Goal: Task Accomplishment & Management: Use online tool/utility

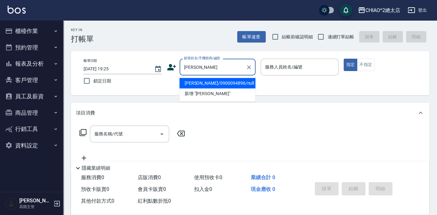
click at [217, 81] on li "[PERSON_NAME]/0900094896/null" at bounding box center [218, 83] width 76 height 10
type input "[PERSON_NAME]/0900094896/null"
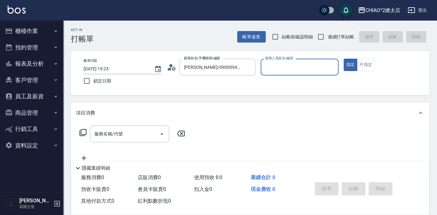
click at [279, 69] on input "服務人員姓名/編號" at bounding box center [300, 67] width 73 height 11
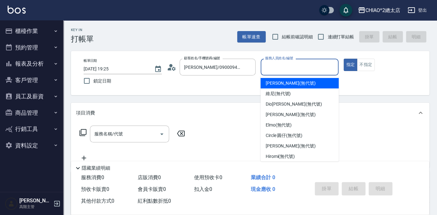
click at [284, 85] on span "[PERSON_NAME] (無代號)" at bounding box center [291, 83] width 50 height 7
type input "[PERSON_NAME](無代號)"
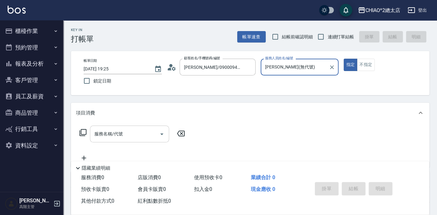
click at [114, 136] on div "服務名稱/代號 服務名稱/代號" at bounding box center [129, 134] width 79 height 17
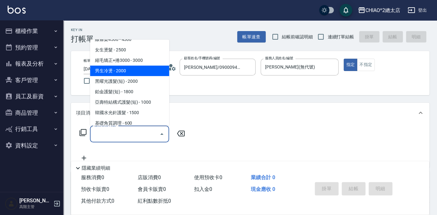
scroll to position [115, 0]
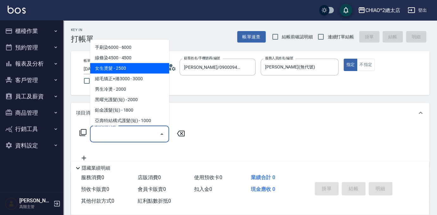
click at [124, 71] on span "女生燙髮 - 2500" at bounding box center [129, 68] width 79 height 10
type input "女生燙髮(103122)"
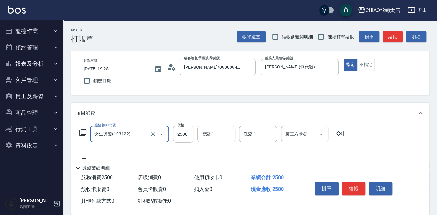
click at [188, 135] on input "2500" at bounding box center [183, 134] width 21 height 17
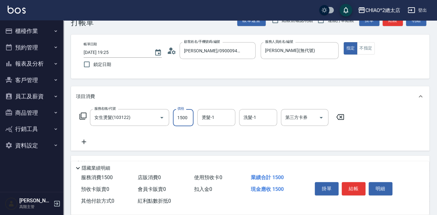
scroll to position [57, 0]
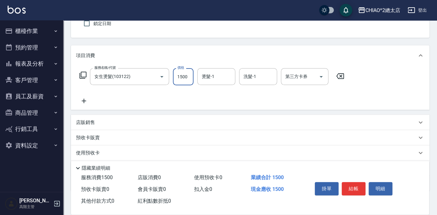
type input "1500"
click at [89, 121] on p "店販銷售" at bounding box center [85, 122] width 19 height 7
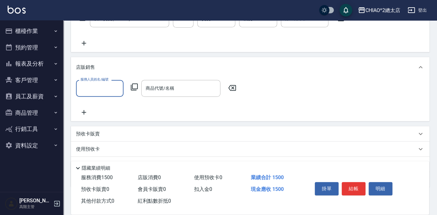
scroll to position [144, 0]
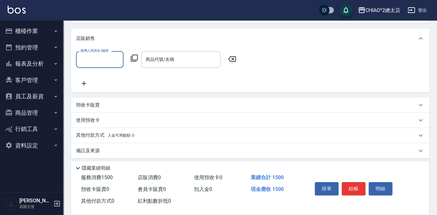
click at [93, 133] on p "其他付款方式 入金可用餘額: 0" at bounding box center [105, 135] width 58 height 7
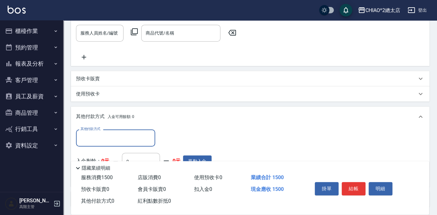
scroll to position [202, 0]
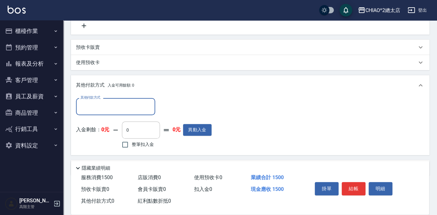
click at [100, 113] on div "其他付款方式" at bounding box center [115, 106] width 79 height 17
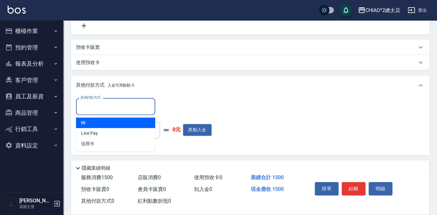
click at [100, 125] on span "轉" at bounding box center [115, 123] width 79 height 10
type input "轉"
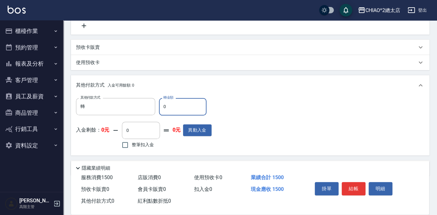
click at [181, 108] on input "0" at bounding box center [183, 106] width 48 height 17
click at [337, 106] on div "其他付款方式 轉 其他付款方式 轉金額 500 轉金額 入金剩餘： 0元 0 ​ 整筆扣入金 0元 異動入金" at bounding box center [250, 124] width 349 height 52
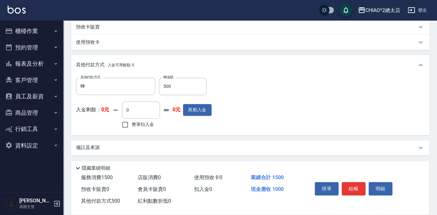
scroll to position [222, 0]
click at [161, 86] on input "500" at bounding box center [183, 85] width 48 height 17
type input "1500"
click at [265, 117] on div "其他付款方式 轉 其他付款方式 轉金額 1500 轉金額 入金剩餘： 0元 0 ​ 整筆扣入金 0元 異動入金" at bounding box center [250, 103] width 349 height 52
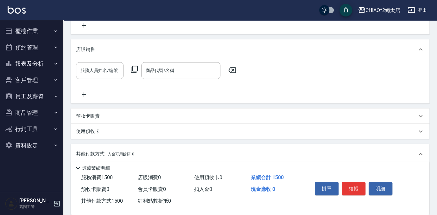
scroll to position [136, 0]
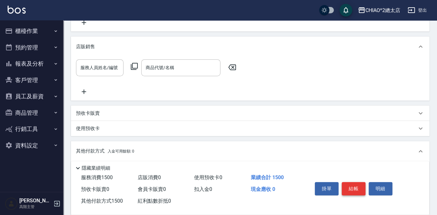
click at [352, 188] on button "結帳" at bounding box center [354, 188] width 24 height 13
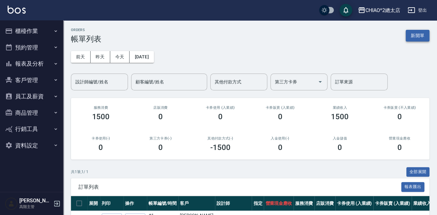
click at [415, 37] on button "新開單" at bounding box center [418, 36] width 24 height 12
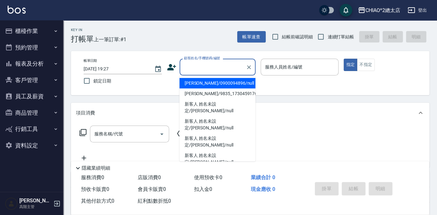
click at [218, 67] on input "顧客姓名/手機號碼/編號" at bounding box center [213, 67] width 61 height 11
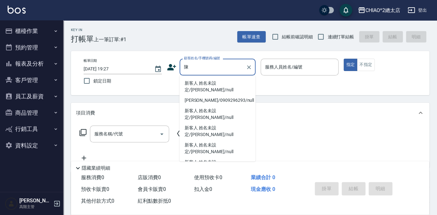
click at [235, 84] on li "新客人 姓名未設定/[PERSON_NAME]/null" at bounding box center [218, 86] width 76 height 17
type input "新客人 姓名未設定/[PERSON_NAME]/null"
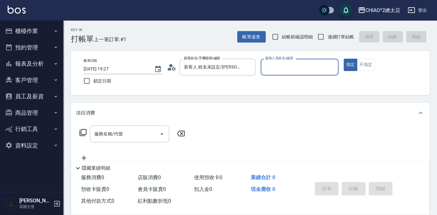
click at [298, 69] on input "服務人員姓名/編號" at bounding box center [300, 67] width 73 height 11
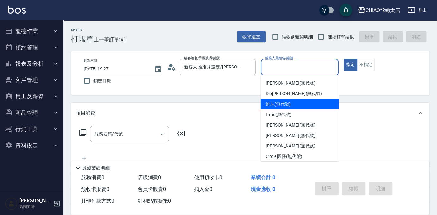
click at [291, 105] on div "維尼 (無代號)" at bounding box center [300, 104] width 78 height 10
type input "維尼(無代號)"
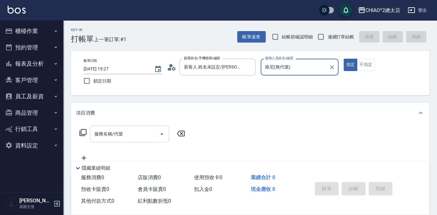
click at [134, 136] on input "服務名稱/代號" at bounding box center [125, 133] width 64 height 11
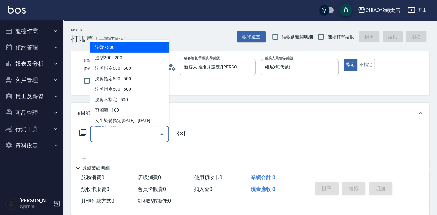
click at [121, 44] on span "洗髮 - 300" at bounding box center [129, 47] width 79 height 10
type input "洗髮(103103)"
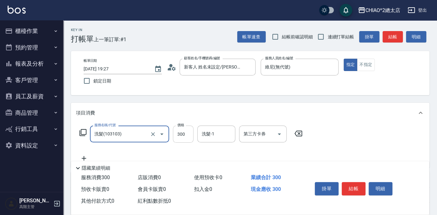
click at [189, 136] on input "300" at bounding box center [183, 134] width 21 height 17
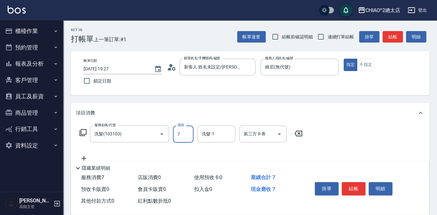
type input "700"
click at [360, 188] on button "結帳" at bounding box center [354, 188] width 24 height 13
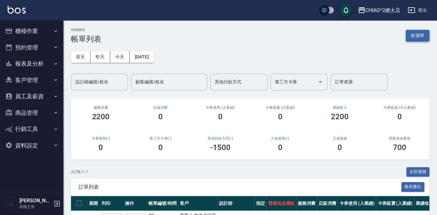
click at [418, 38] on button "新開單" at bounding box center [418, 36] width 24 height 12
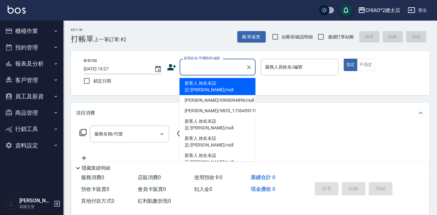
click at [193, 70] on input "顧客姓名/手機號碼/編號" at bounding box center [213, 67] width 61 height 11
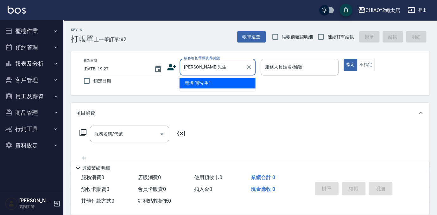
type input "[PERSON_NAME]先生"
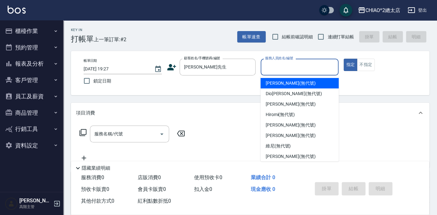
click at [308, 67] on input "服務人員姓名/編號" at bounding box center [300, 67] width 73 height 11
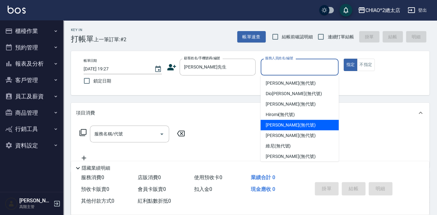
click at [279, 125] on span "[PERSON_NAME] (無代號)" at bounding box center [291, 125] width 50 height 7
type input "[PERSON_NAME](無代號)"
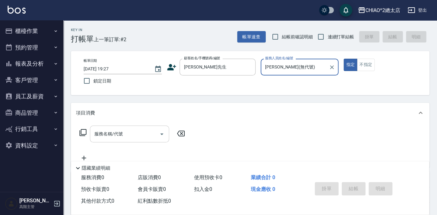
click at [145, 135] on input "服務名稱/代號" at bounding box center [125, 133] width 64 height 11
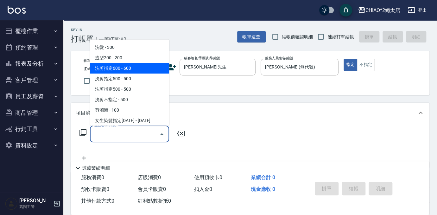
click at [115, 70] on span "洗剪指定600 - 600" at bounding box center [129, 68] width 79 height 10
type input "洗剪指定600(103107)"
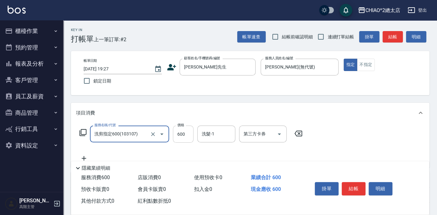
click at [182, 135] on input "600" at bounding box center [183, 134] width 21 height 17
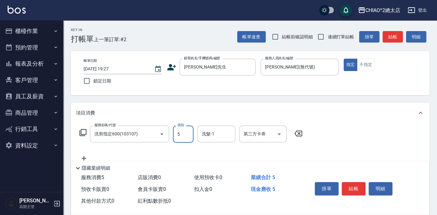
type input "540"
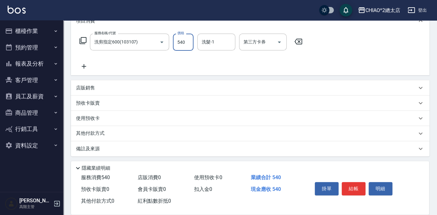
scroll to position [93, 0]
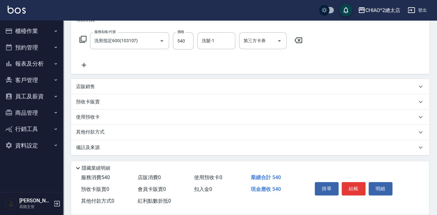
click at [106, 132] on p "其他付款方式" at bounding box center [92, 132] width 32 height 7
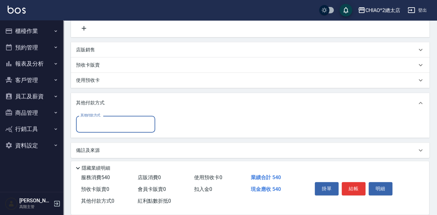
scroll to position [133, 0]
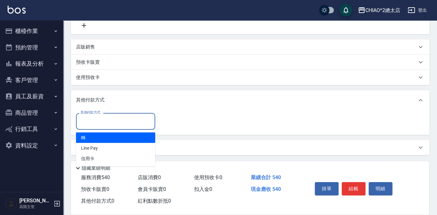
click at [106, 123] on input "其他付款方式" at bounding box center [116, 121] width 74 height 11
click at [85, 139] on span "轉" at bounding box center [115, 137] width 79 height 10
type input "轉"
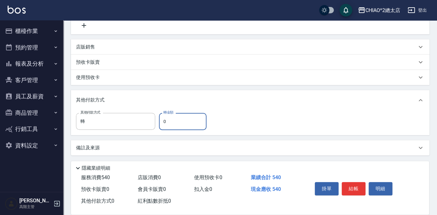
click at [178, 123] on input "0" at bounding box center [183, 121] width 48 height 17
type input "540"
click at [356, 189] on button "結帳" at bounding box center [354, 188] width 24 height 13
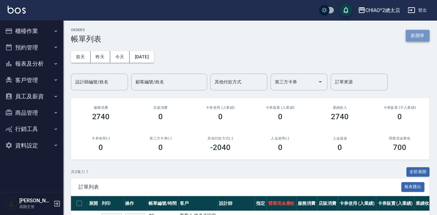
click at [420, 32] on button "新開單" at bounding box center [418, 36] width 24 height 12
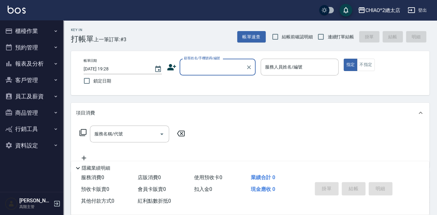
click at [214, 70] on input "顧客姓名/手機號碼/編號" at bounding box center [213, 67] width 61 height 11
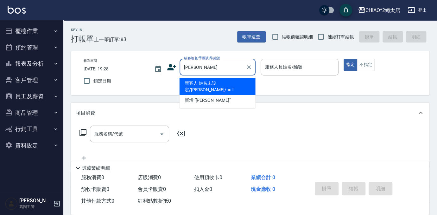
click at [207, 81] on li "新客人 姓名未設定/[PERSON_NAME]/null" at bounding box center [218, 86] width 76 height 17
type input "新客人 姓名未設定/[PERSON_NAME]/null"
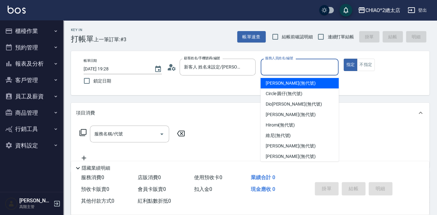
click at [282, 72] on input "服務人員姓名/編號" at bounding box center [300, 67] width 73 height 11
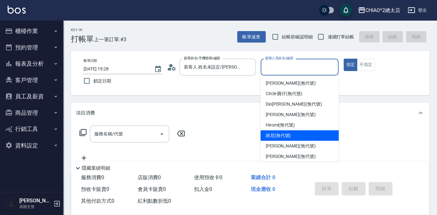
click at [279, 137] on span "維尼 (無代號)" at bounding box center [278, 135] width 25 height 7
type input "維尼(無代號)"
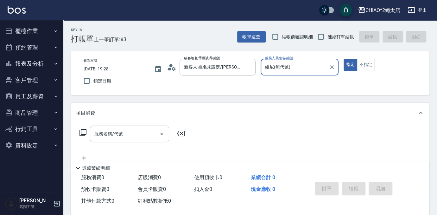
click at [127, 137] on input "服務名稱/代號" at bounding box center [125, 133] width 64 height 11
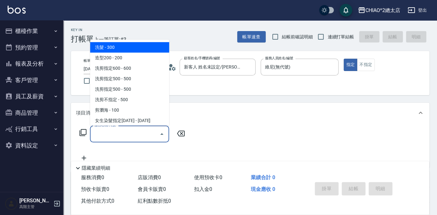
click at [115, 43] on span "洗髮 - 300" at bounding box center [129, 47] width 79 height 10
type input "洗髮(103103)"
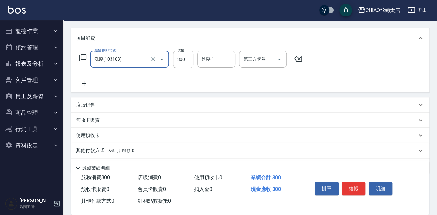
scroll to position [93, 0]
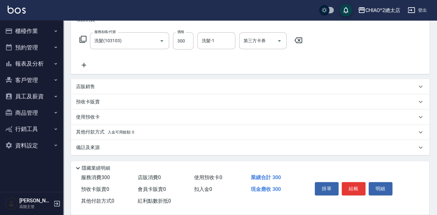
click at [86, 131] on p "其他付款方式 入金可用餘額: 0" at bounding box center [105, 132] width 58 height 7
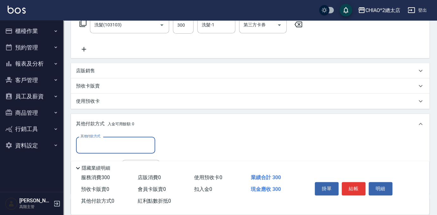
scroll to position [122, 0]
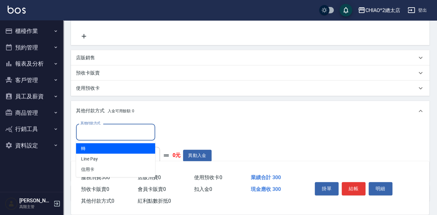
click at [108, 128] on input "其他付款方式" at bounding box center [116, 131] width 74 height 11
click at [113, 149] on span "轉" at bounding box center [115, 148] width 79 height 10
type input "轉"
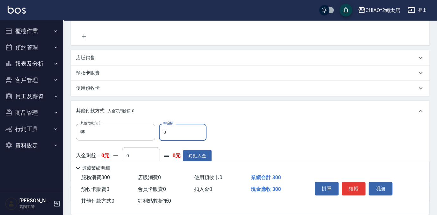
click at [189, 131] on input "0" at bounding box center [183, 132] width 48 height 17
type input "300"
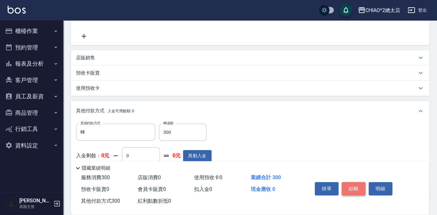
click at [350, 187] on button "結帳" at bounding box center [354, 188] width 24 height 13
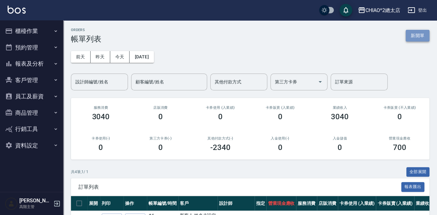
click at [427, 33] on button "新開單" at bounding box center [418, 36] width 24 height 12
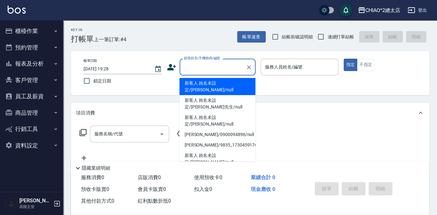
click at [200, 68] on input "顧客姓名/手機號碼/編號" at bounding box center [213, 67] width 61 height 11
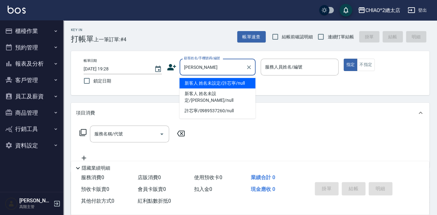
click at [231, 87] on li "新客人 姓名未設定/許芯寧/null" at bounding box center [218, 83] width 76 height 10
type input "新客人 姓名未設定/許芯寧/null"
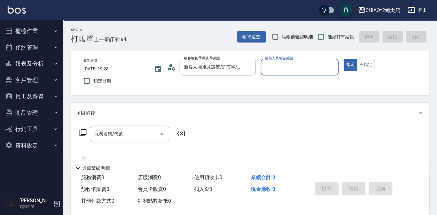
click at [309, 67] on input "服務人員姓名/編號" at bounding box center [300, 67] width 73 height 11
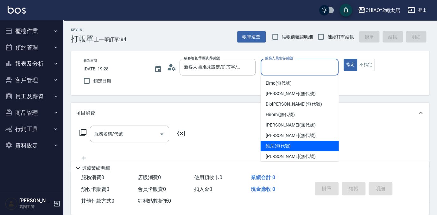
click at [288, 150] on div "維尼 (無代號)" at bounding box center [300, 146] width 78 height 10
type input "維尼(無代號)"
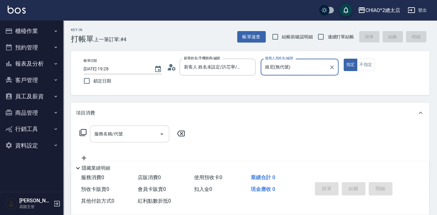
click at [115, 129] on input "服務名稱/代號" at bounding box center [125, 133] width 64 height 11
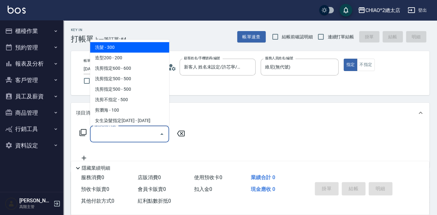
click at [108, 45] on span "洗髮 - 300" at bounding box center [129, 47] width 79 height 10
type input "洗髮(103103)"
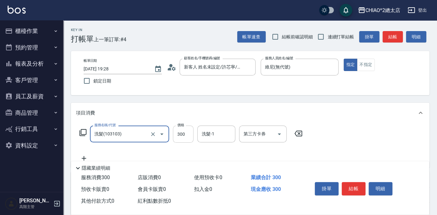
click at [190, 133] on input "300" at bounding box center [183, 134] width 21 height 17
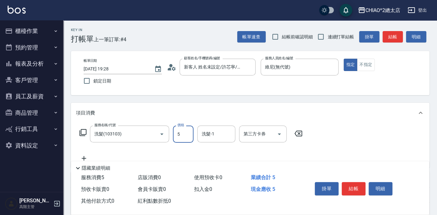
click at [184, 139] on input "5" at bounding box center [183, 134] width 21 height 17
type input "540"
click at [355, 188] on button "結帳" at bounding box center [354, 188] width 24 height 13
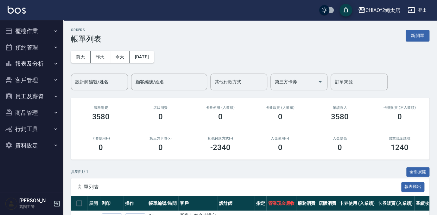
drag, startPoint x: 415, startPoint y: 36, endPoint x: 190, endPoint y: 100, distance: 233.6
click at [415, 36] on button "新開單" at bounding box center [418, 36] width 24 height 12
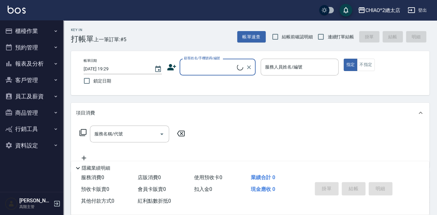
click at [198, 70] on input "顧客姓名/手機號碼/編號" at bounding box center [210, 67] width 55 height 11
click at [220, 82] on li "新客人 姓名未設定/[PERSON_NAME]/null" at bounding box center [218, 86] width 76 height 17
type input "新客人 姓名未設定/[PERSON_NAME]/null"
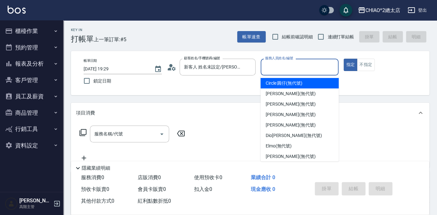
click at [286, 65] on input "服務人員姓名/編號" at bounding box center [300, 67] width 73 height 11
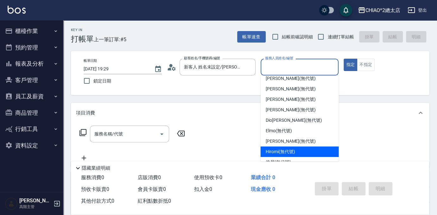
scroll to position [23, 0]
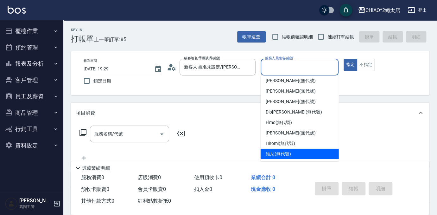
click at [287, 155] on span "維尼 (無代號)" at bounding box center [278, 154] width 25 height 7
type input "維尼(無代號)"
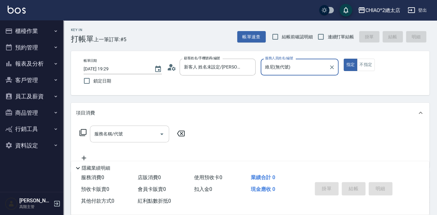
click at [116, 133] on div "服務名稱/代號 服務名稱/代號" at bounding box center [129, 134] width 79 height 17
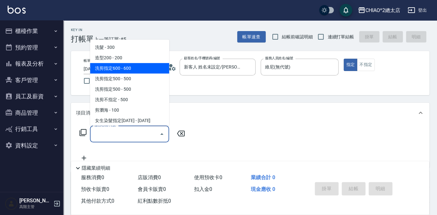
click at [126, 67] on span "洗剪指定600 - 600" at bounding box center [129, 68] width 79 height 10
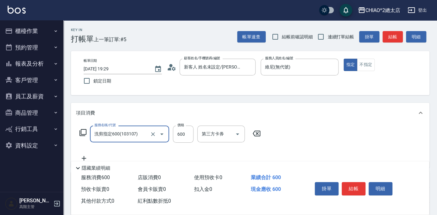
type input "洗剪指定600(103107)"
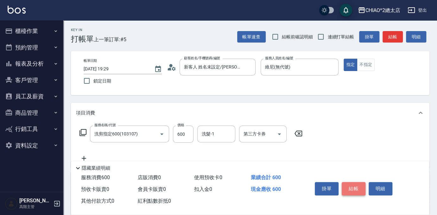
click at [354, 186] on button "結帳" at bounding box center [354, 188] width 24 height 13
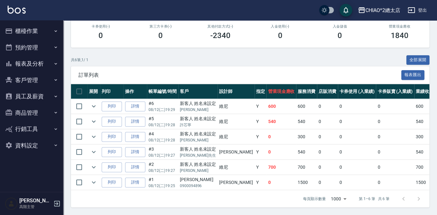
scroll to position [86, 0]
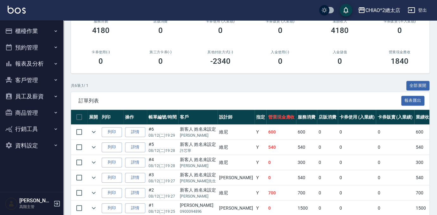
click at [30, 61] on button "報表及分析" at bounding box center [32, 63] width 58 height 16
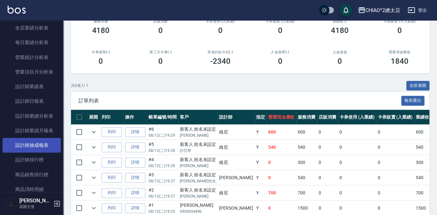
scroll to position [202, 0]
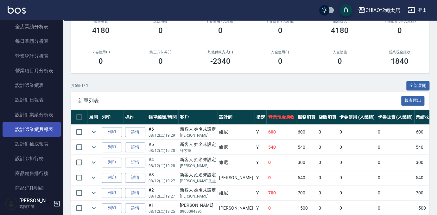
click at [41, 127] on link "設計師業績月報表" at bounding box center [32, 129] width 58 height 15
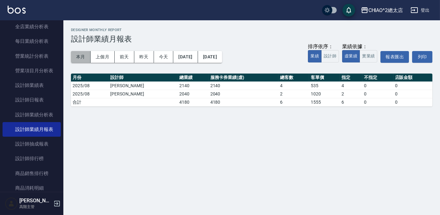
click at [82, 59] on button "本月" at bounding box center [81, 57] width 20 height 12
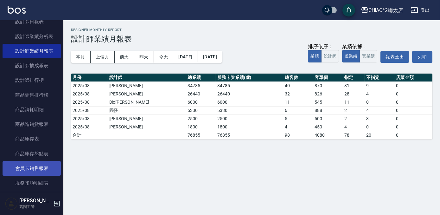
scroll to position [202, 0]
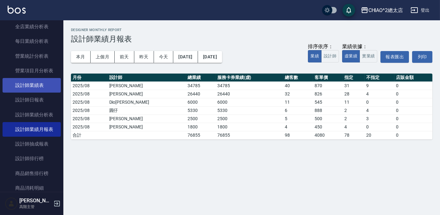
click at [34, 85] on link "設計師業績表" at bounding box center [32, 85] width 58 height 15
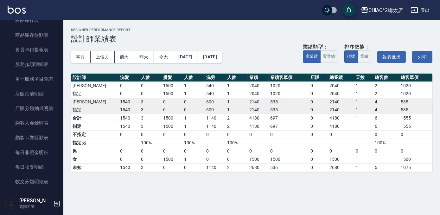
scroll to position [432, 0]
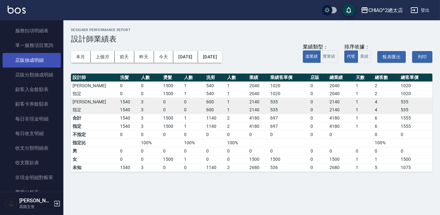
click at [40, 59] on link "店販抽成明細" at bounding box center [32, 60] width 58 height 15
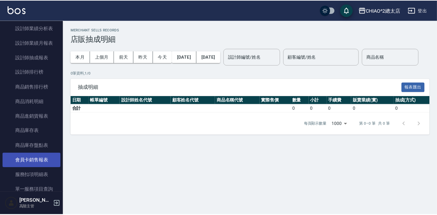
scroll to position [202, 0]
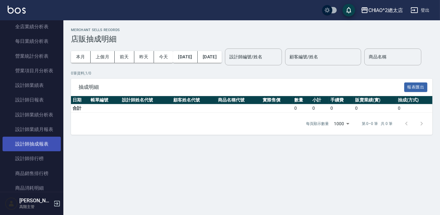
click at [24, 146] on link "設計師抽成報表" at bounding box center [32, 144] width 58 height 15
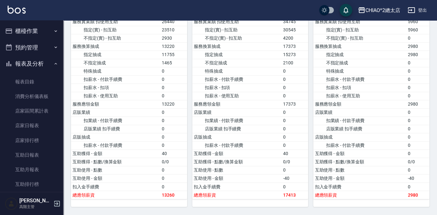
click at [16, 30] on button "櫃檯作業" at bounding box center [32, 31] width 58 height 16
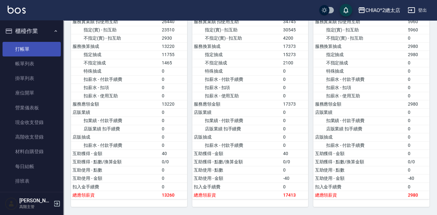
click at [20, 49] on link "打帳單" at bounding box center [32, 49] width 58 height 15
